Goal: Task Accomplishment & Management: Complete application form

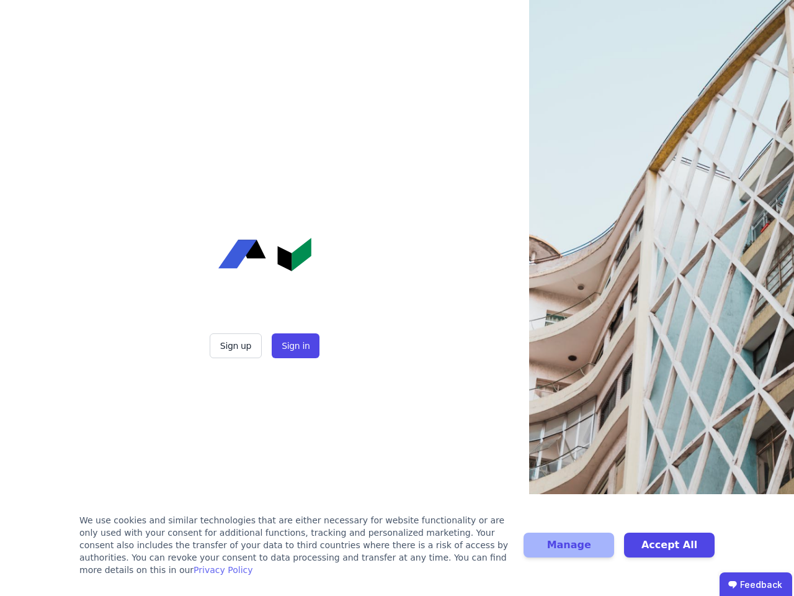
click at [397, 298] on div "Sign up Sign in" at bounding box center [265, 298] width 310 height 596
click at [237, 346] on button "Sign up" at bounding box center [236, 345] width 52 height 25
click at [294, 346] on button "Sign in" at bounding box center [296, 345] width 48 height 25
click at [397, 551] on div "We use cookies and similar technologies that are either necessary for website f…" at bounding box center [293, 545] width 429 height 62
click at [569, 551] on button "Manage" at bounding box center [569, 544] width 91 height 25
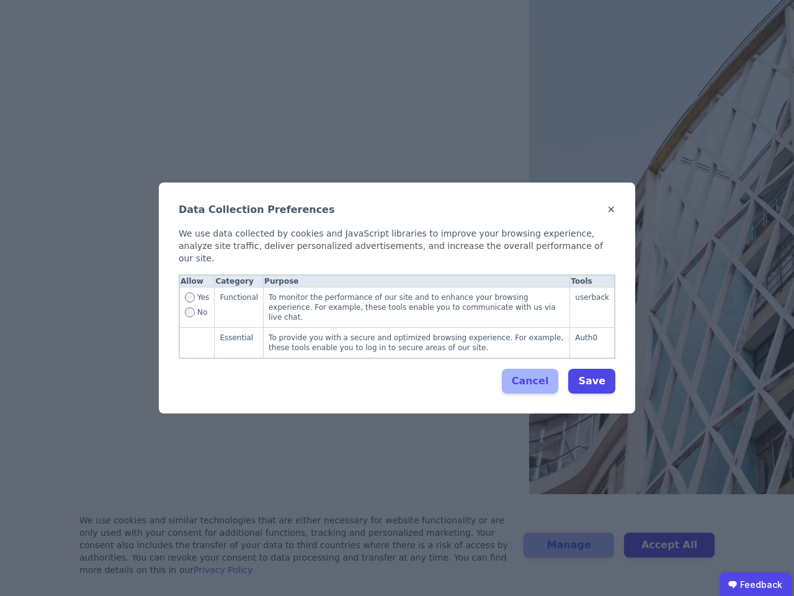
click at [669, 551] on div "Data Collection Preferences ✕ We use data collected by cookies and JavaScript l…" at bounding box center [397, 298] width 794 height 596
click at [756, 584] on ubdiv "Feedback" at bounding box center [756, 584] width 73 height 25
